Goal: Answer question/provide support

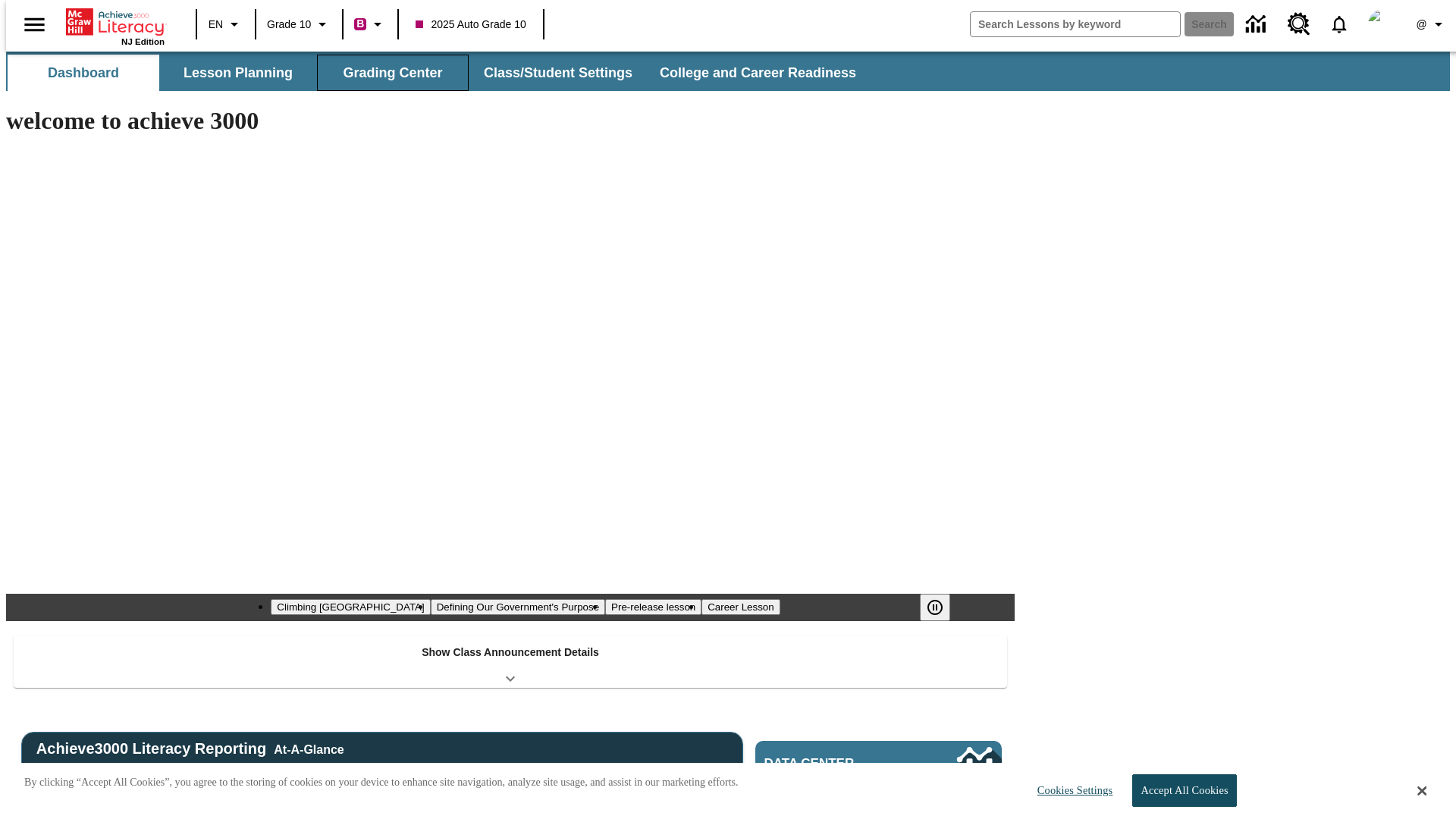
click at [387, 73] on button "Grading Center" at bounding box center [393, 72] width 151 height 37
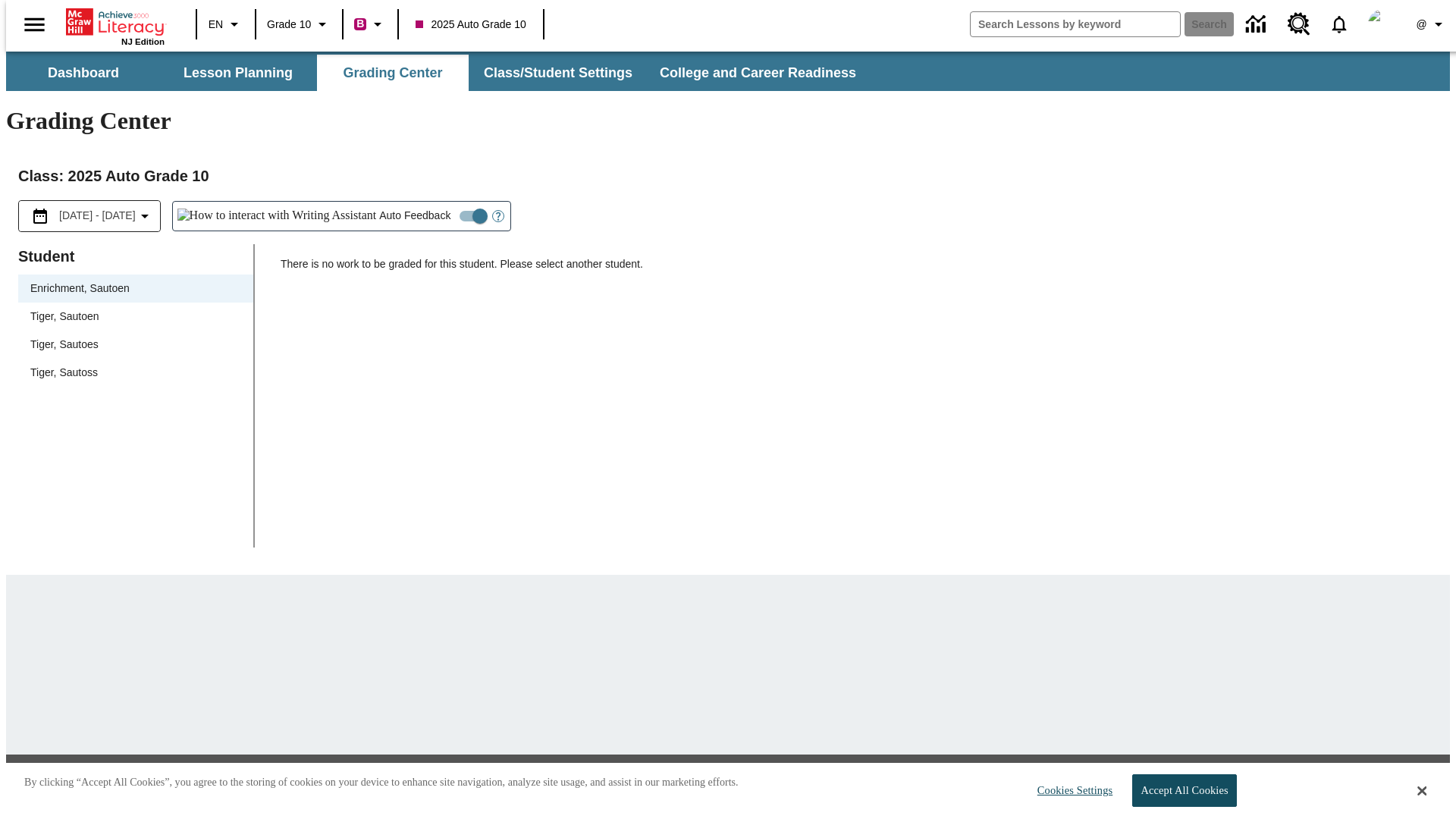
click at [130, 308] on span "Tiger, Sautoen" at bounding box center [136, 316] width 211 height 16
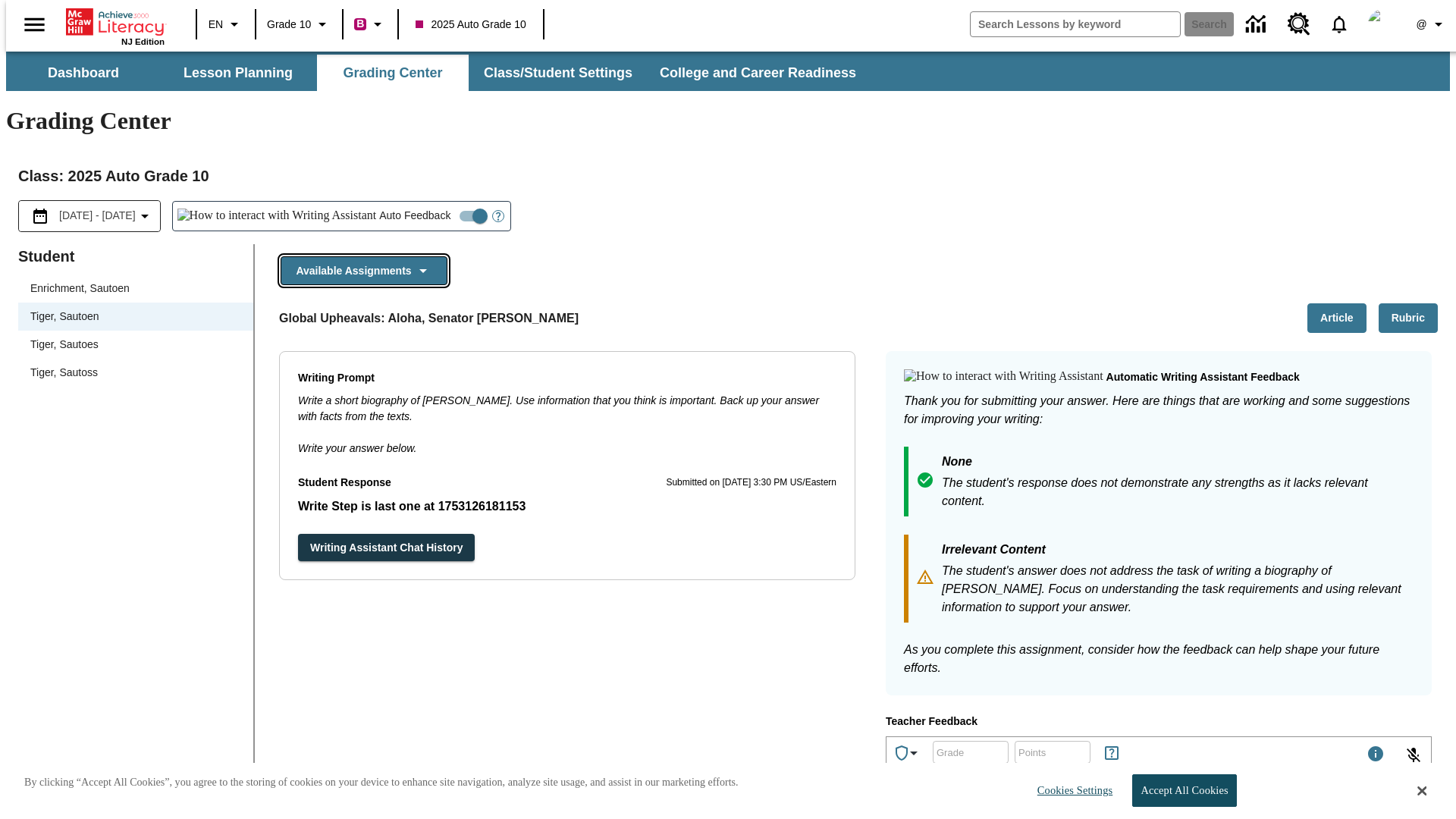
click at [360, 257] on button "Available Assignments" at bounding box center [364, 271] width 167 height 30
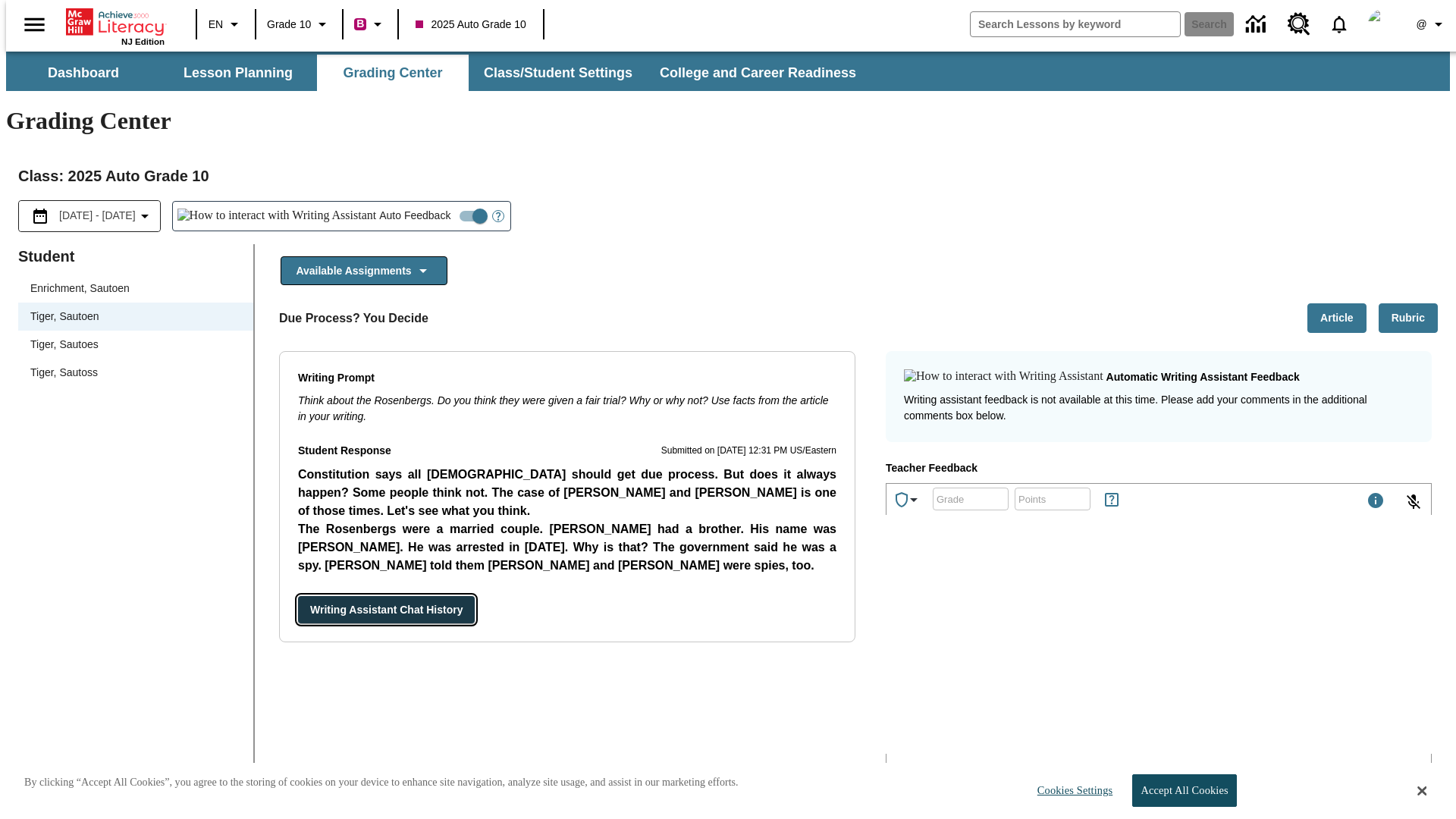
click at [298, 596] on button "Writing Assistant Chat History" at bounding box center [387, 609] width 177 height 28
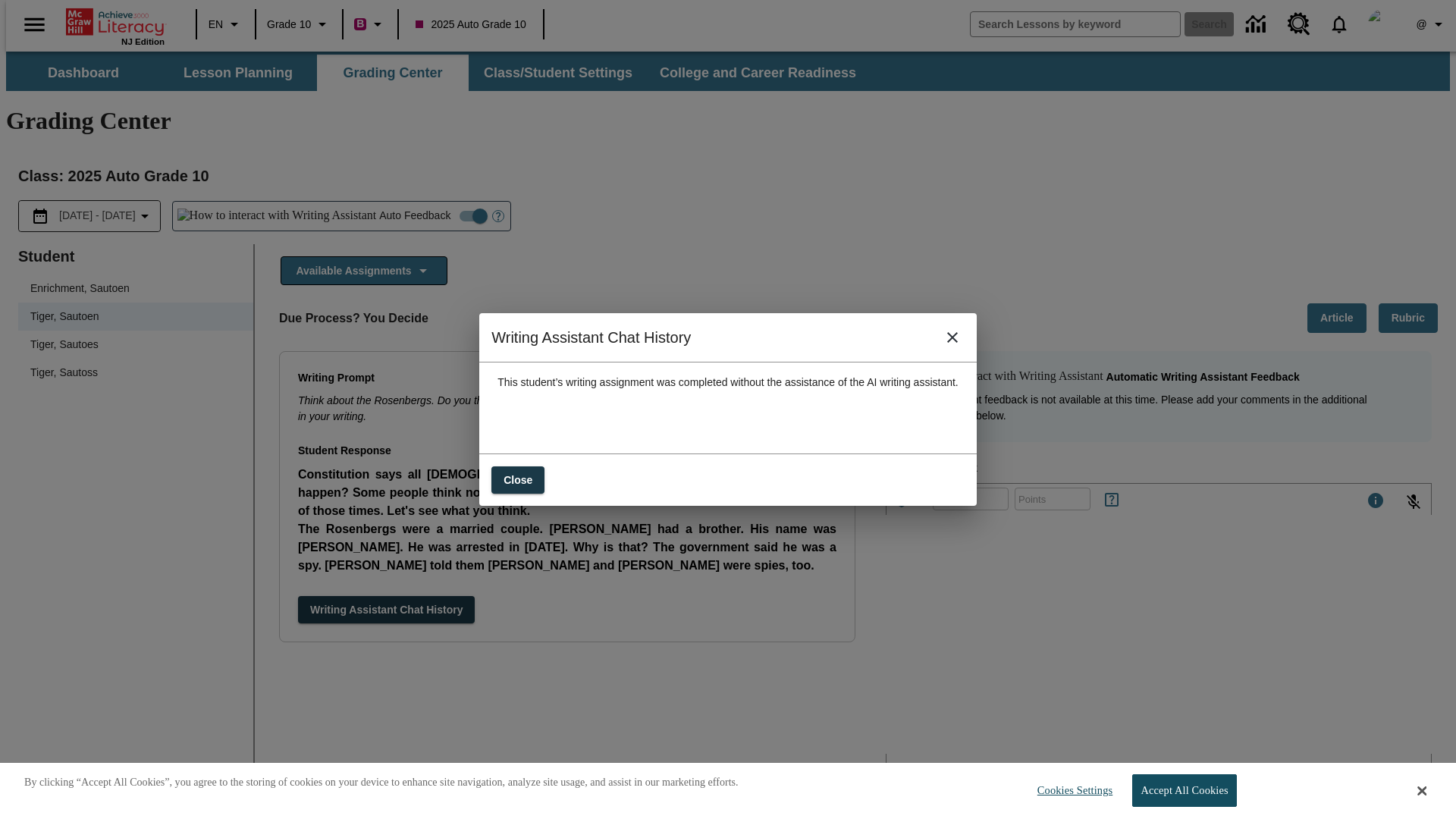
click at [958, 342] on icon "close" at bounding box center [952, 337] width 10 height 10
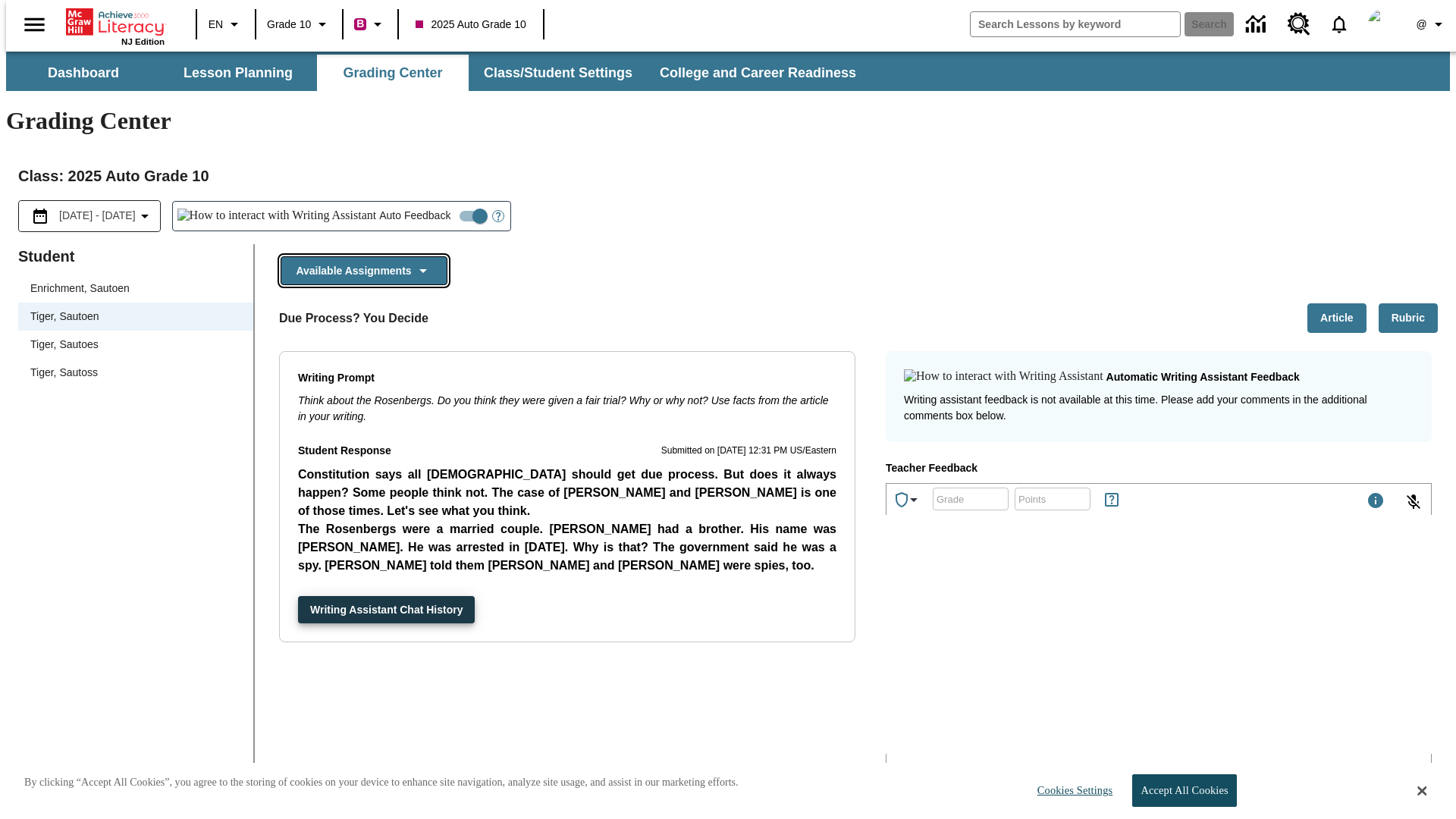
click at [360, 257] on button "Available Assignments" at bounding box center [364, 271] width 167 height 30
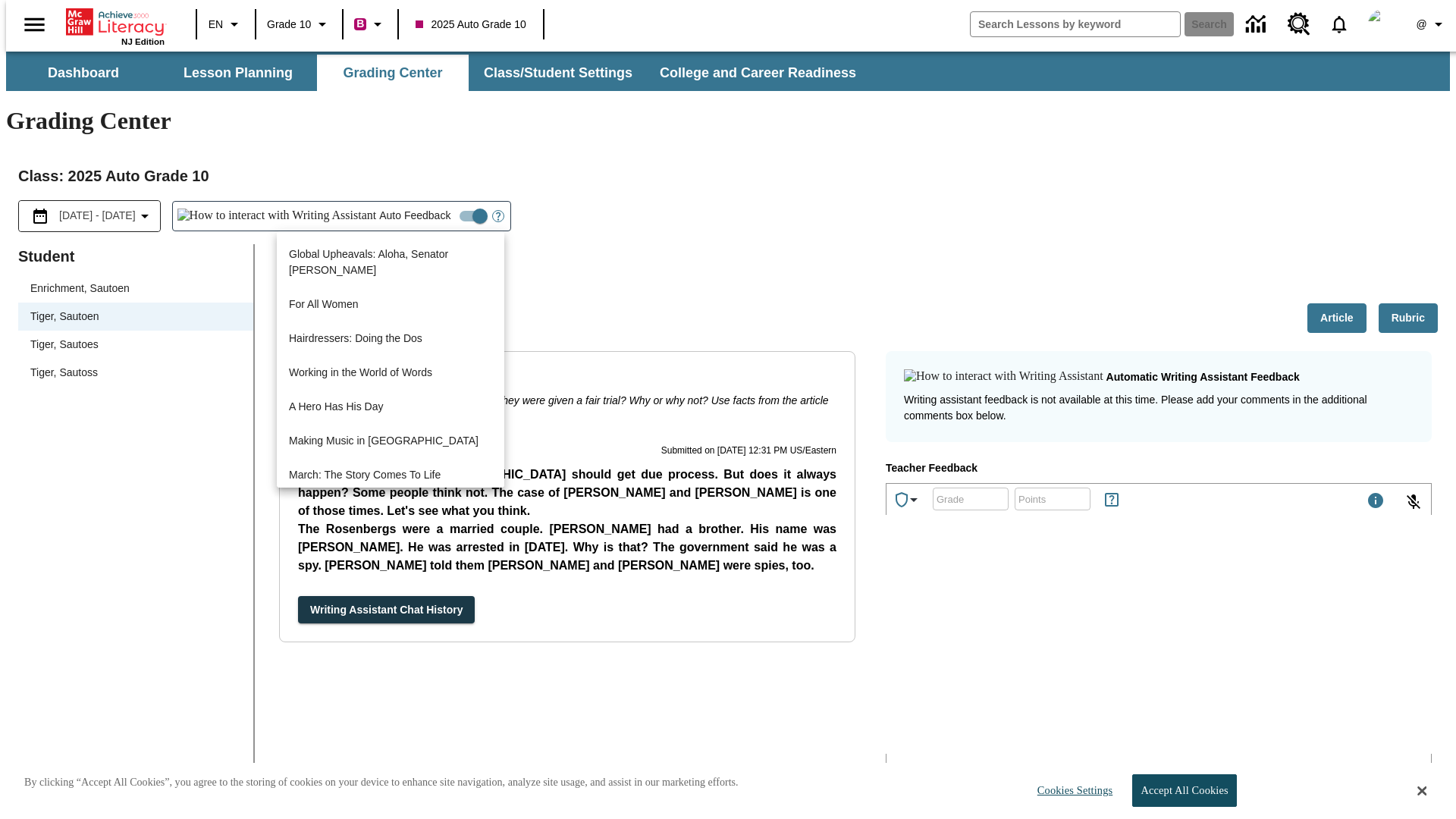
scroll to position [1088, 0]
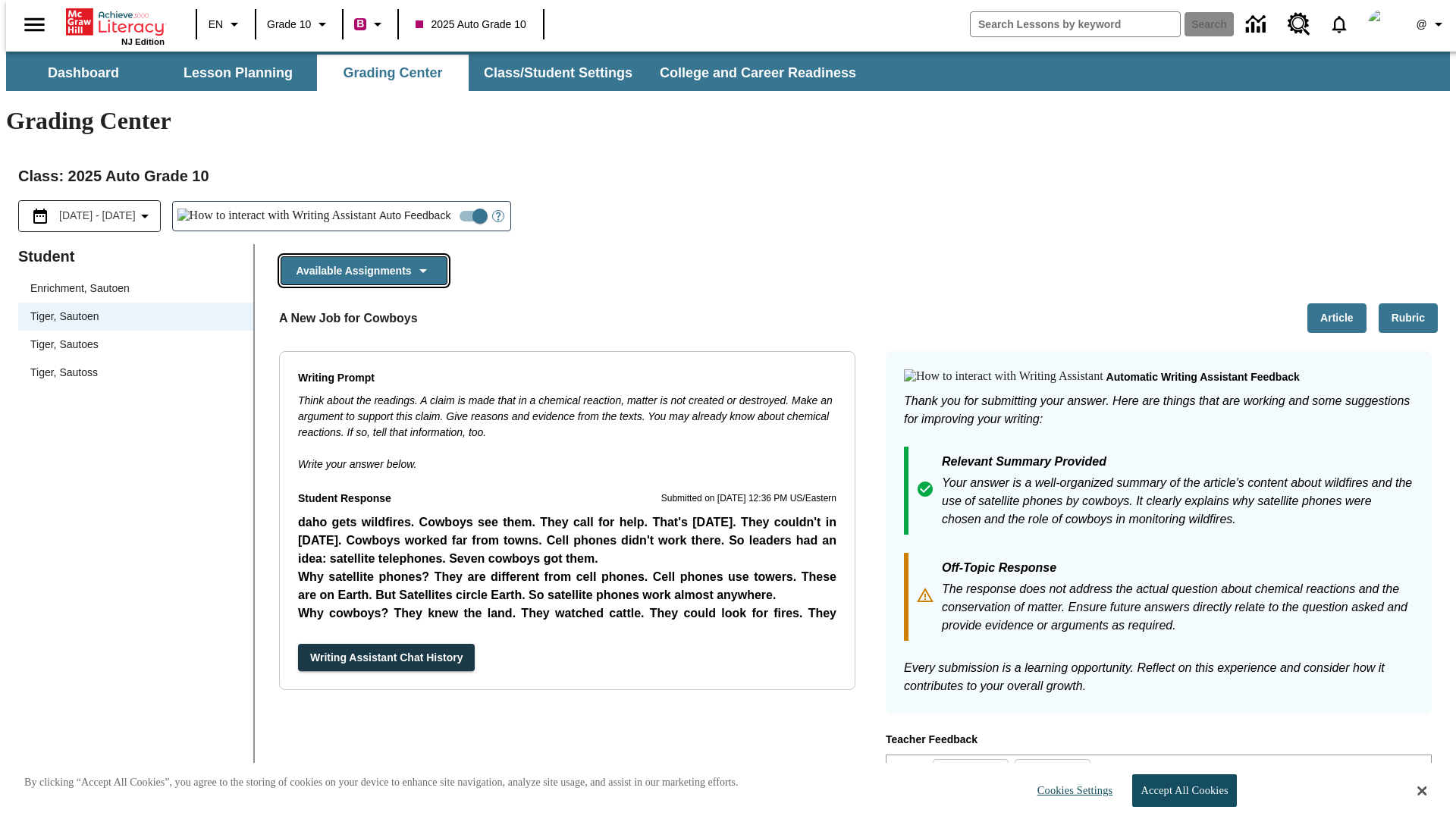
scroll to position [0, 0]
click at [298, 643] on button "Writing Assistant Chat History" at bounding box center [387, 657] width 177 height 28
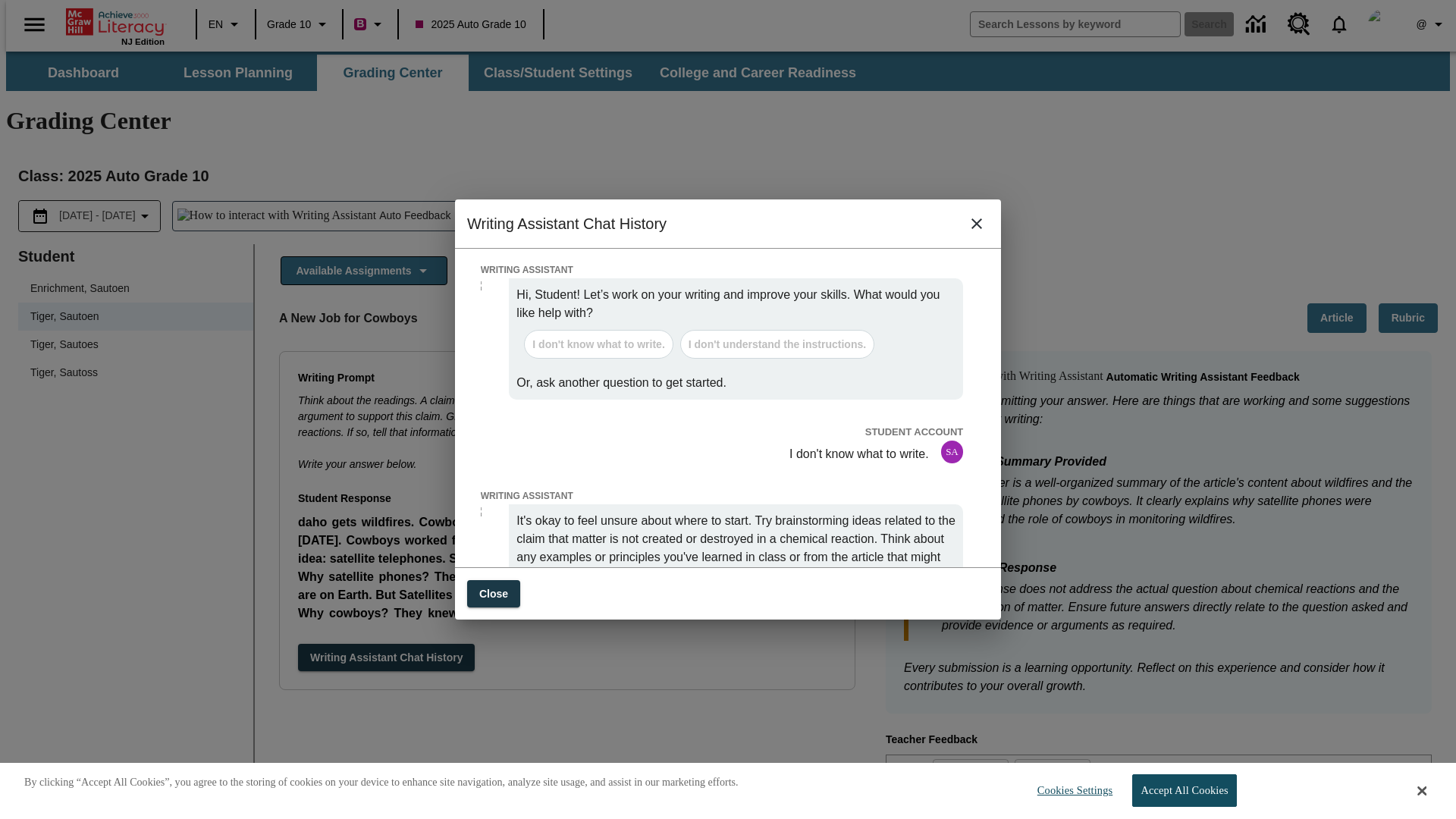
click at [977, 229] on icon "close" at bounding box center [977, 223] width 10 height 10
